Goal: Information Seeking & Learning: Find specific fact

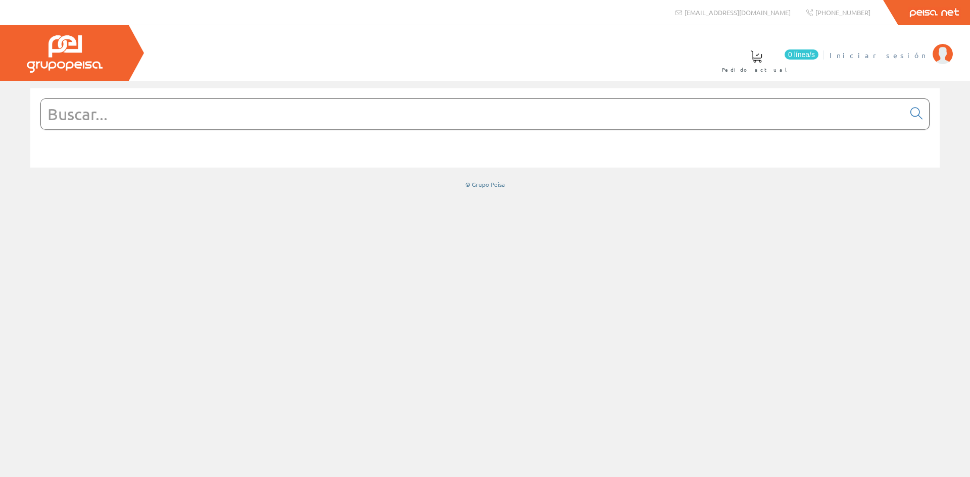
drag, startPoint x: 897, startPoint y: 39, endPoint x: 898, endPoint y: 45, distance: 6.1
click at [897, 39] on div "0 línea/s Pedido actual Iniciar sesión" at bounding box center [485, 53] width 970 height 56
click at [898, 48] on link "Iniciar sesión" at bounding box center [890, 47] width 123 height 10
click at [201, 126] on input "text" at bounding box center [472, 114] width 863 height 30
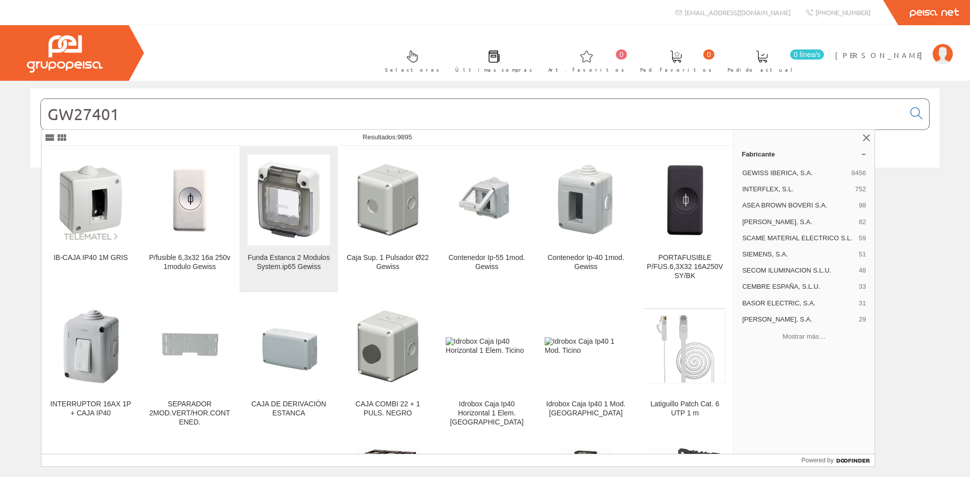
type input "GW27401"
click at [284, 199] on img at bounding box center [289, 200] width 82 height 82
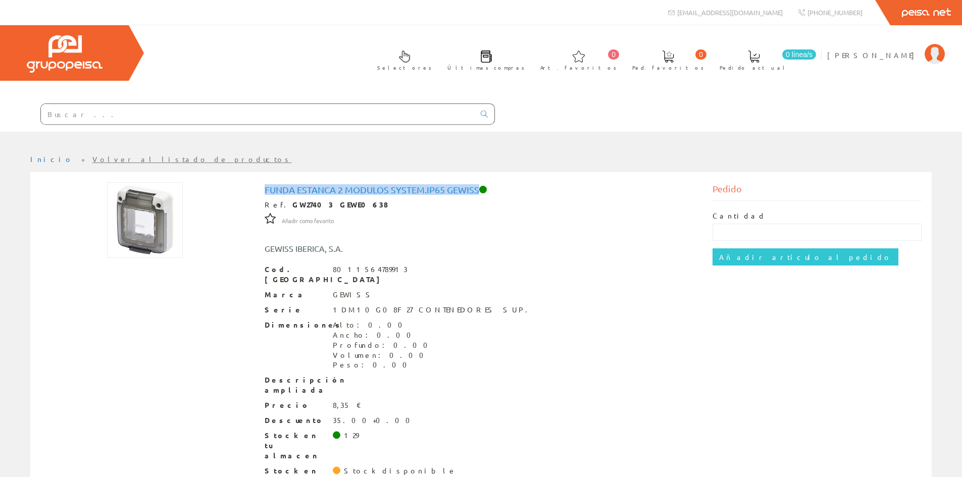
drag, startPoint x: 478, startPoint y: 188, endPoint x: 258, endPoint y: 172, distance: 220.8
click at [258, 172] on div "Funda Estanca 2 Modulos System.ip65 Gewiss Ref. GW27403 GEWE0638 Añadir como fa…" at bounding box center [481, 340] width 902 height 337
copy h1 "Funda Estanca 2 Modulos System.ip65 Gewiss"
click at [99, 105] on input "text" at bounding box center [258, 114] width 434 height 20
